Goal: Check status: Check status

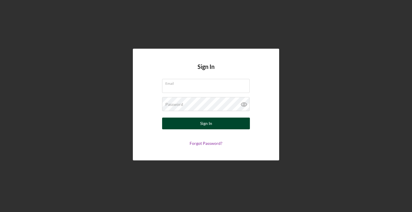
type input "[EMAIL_ADDRESS][DOMAIN_NAME]"
click at [212, 127] on button "Sign In" at bounding box center [206, 123] width 88 height 12
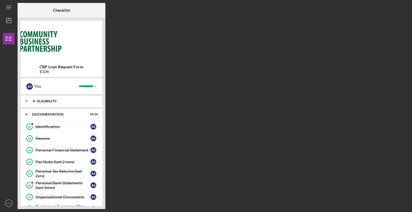
click at [56, 101] on div "Eligibility" at bounding box center [66, 101] width 58 height 4
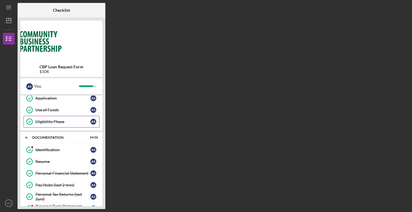
scroll to position [42, 0]
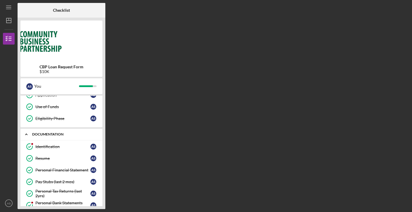
click at [60, 132] on div "Documentation" at bounding box center [63, 134] width 63 height 4
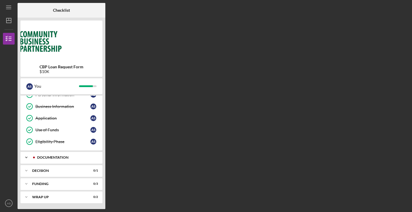
scroll to position [19, 0]
click at [59, 152] on div "Icon/Expander Documentation 24 / 26" at bounding box center [61, 157] width 82 height 12
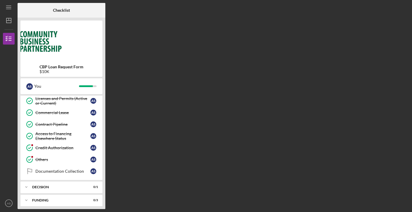
scroll to position [326, 0]
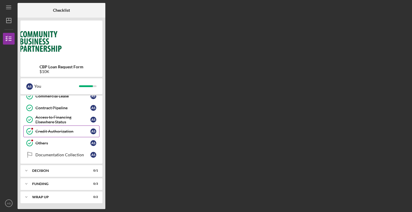
click at [68, 126] on link "Credit Authorization Credit Authorization A S" at bounding box center [61, 131] width 76 height 12
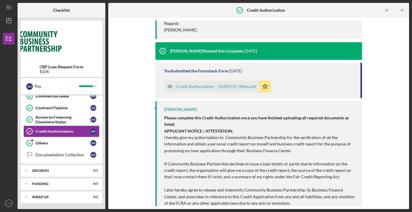
scroll to position [64, 0]
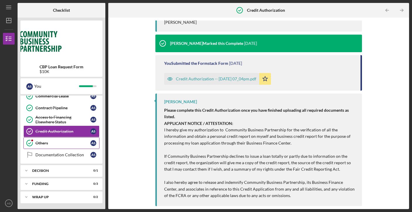
click at [72, 143] on div "Others" at bounding box center [62, 142] width 55 height 5
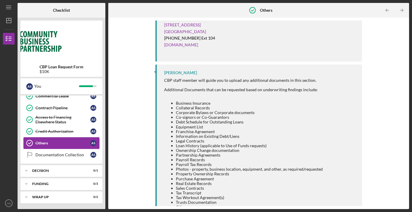
scroll to position [376, 0]
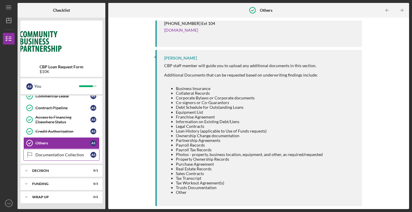
click at [59, 153] on div "Documentation Collection" at bounding box center [62, 154] width 55 height 5
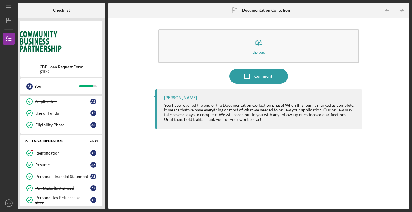
scroll to position [40, 0]
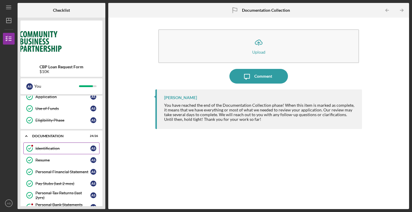
click at [79, 146] on div "Identification" at bounding box center [62, 148] width 55 height 5
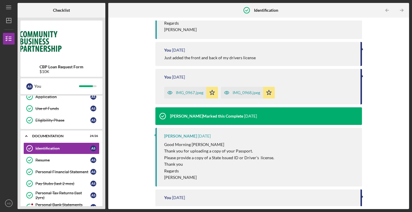
scroll to position [103, 0]
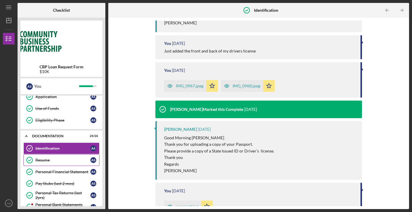
click at [61, 159] on div "Resume" at bounding box center [62, 159] width 55 height 5
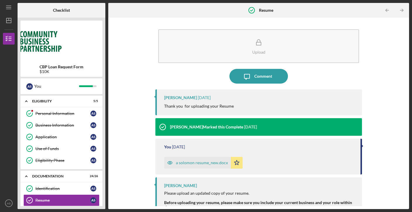
scroll to position [326, 0]
